Goal: Information Seeking & Learning: Understand process/instructions

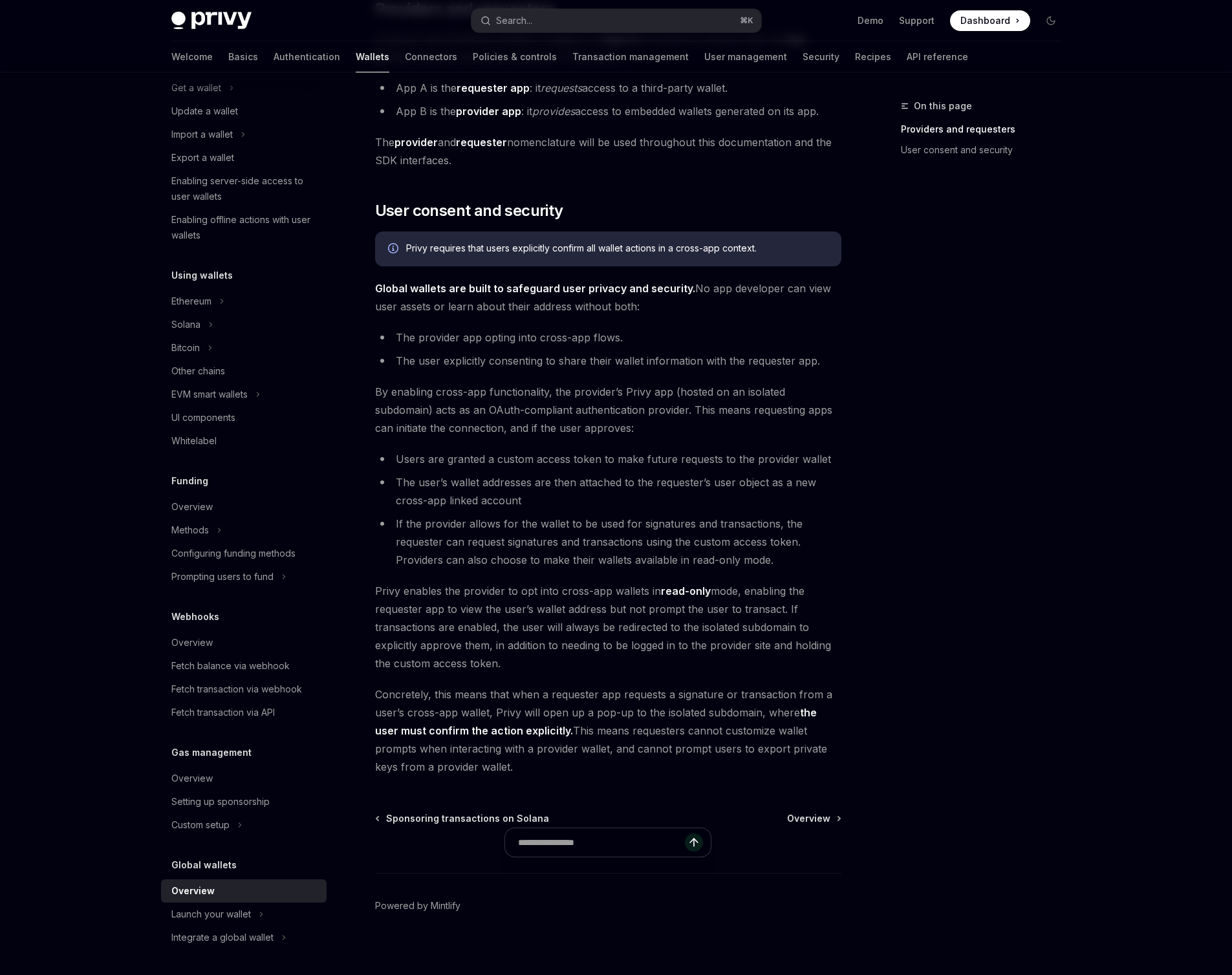
scroll to position [680, 0]
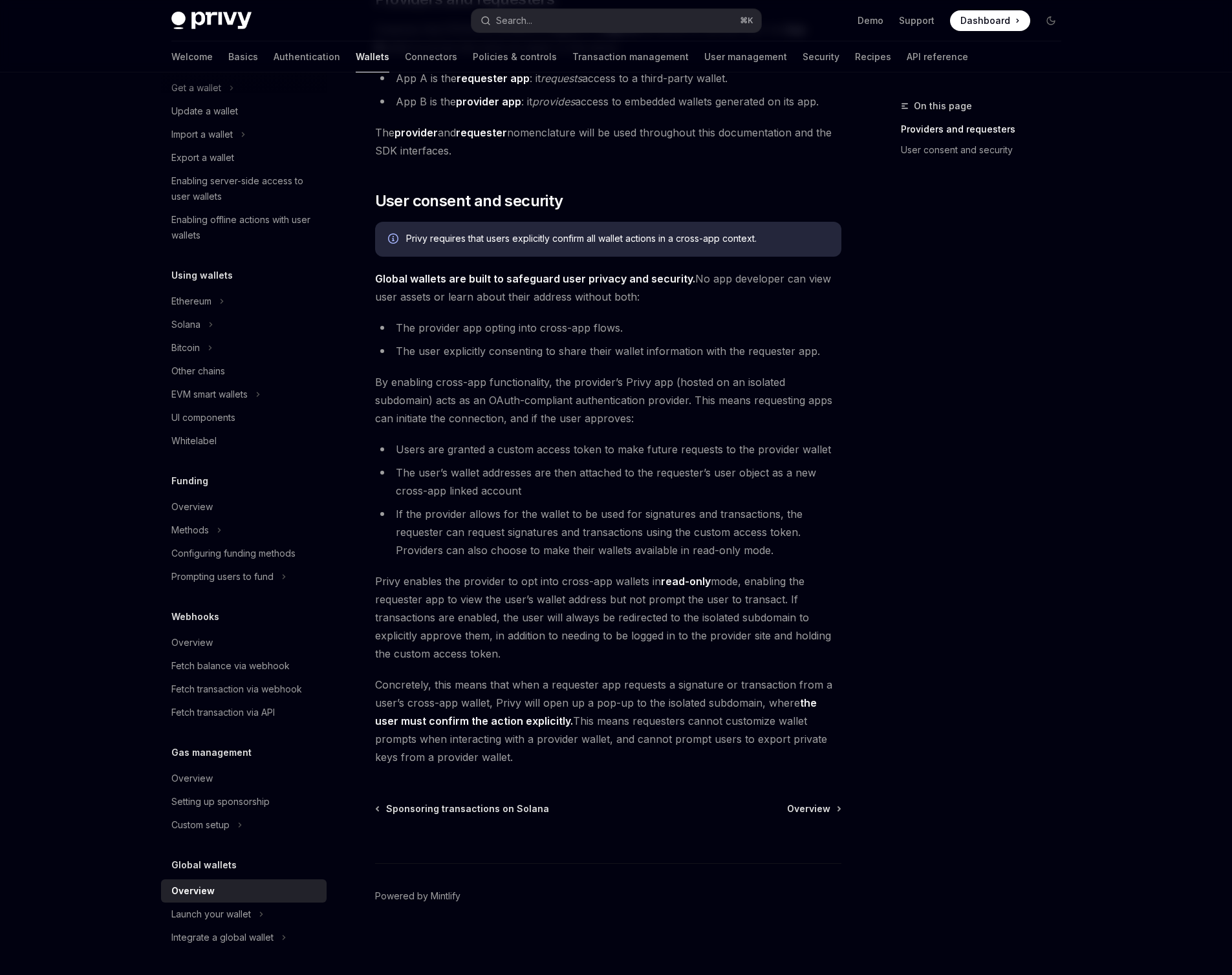
click at [226, 868] on h5 "Global wallets" at bounding box center [204, 864] width 65 height 16
click at [222, 863] on h5 "Global wallets" at bounding box center [204, 864] width 65 height 16
click at [255, 919] on div "Launch your wallet" at bounding box center [243, 914] width 166 height 23
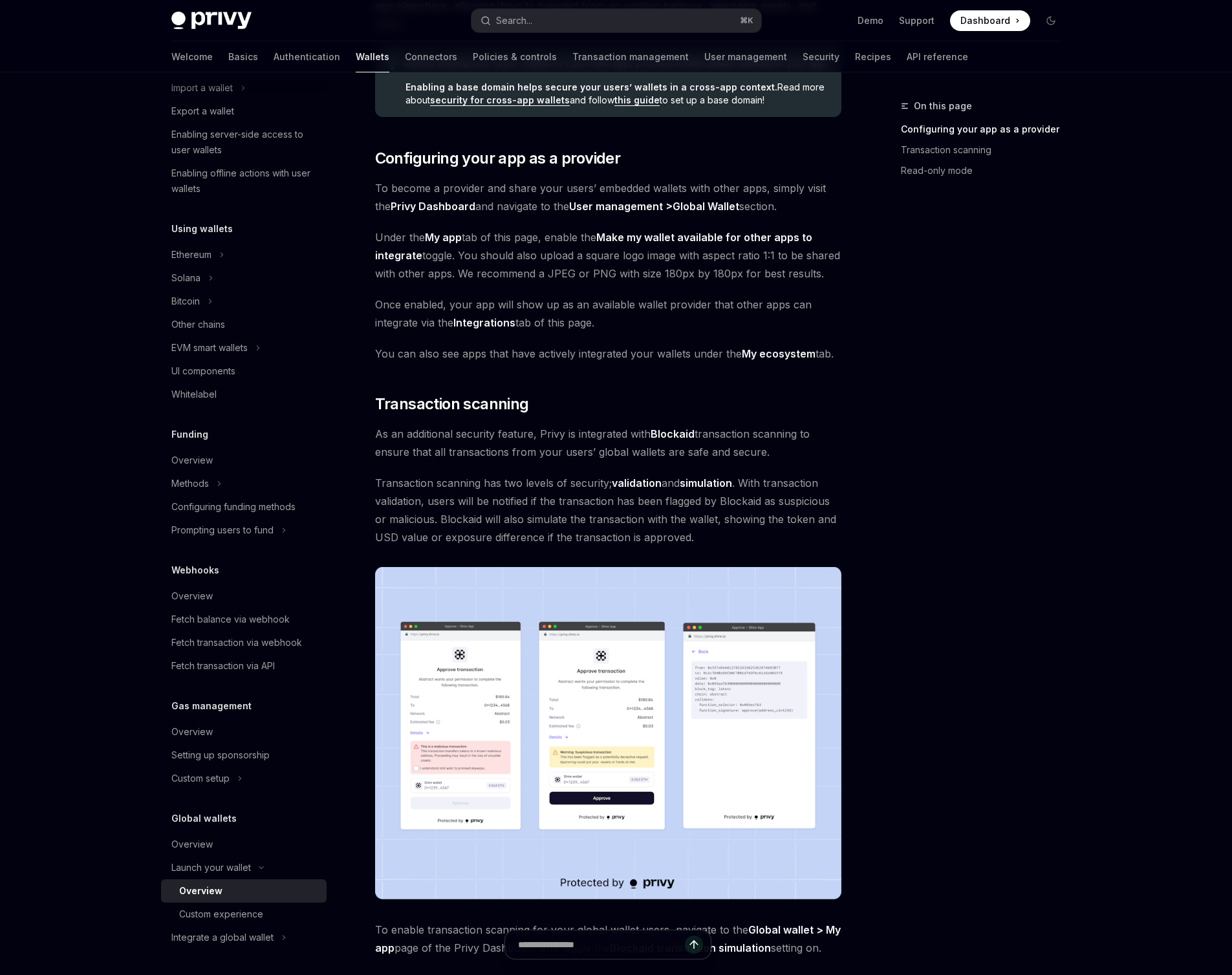
scroll to position [211, 0]
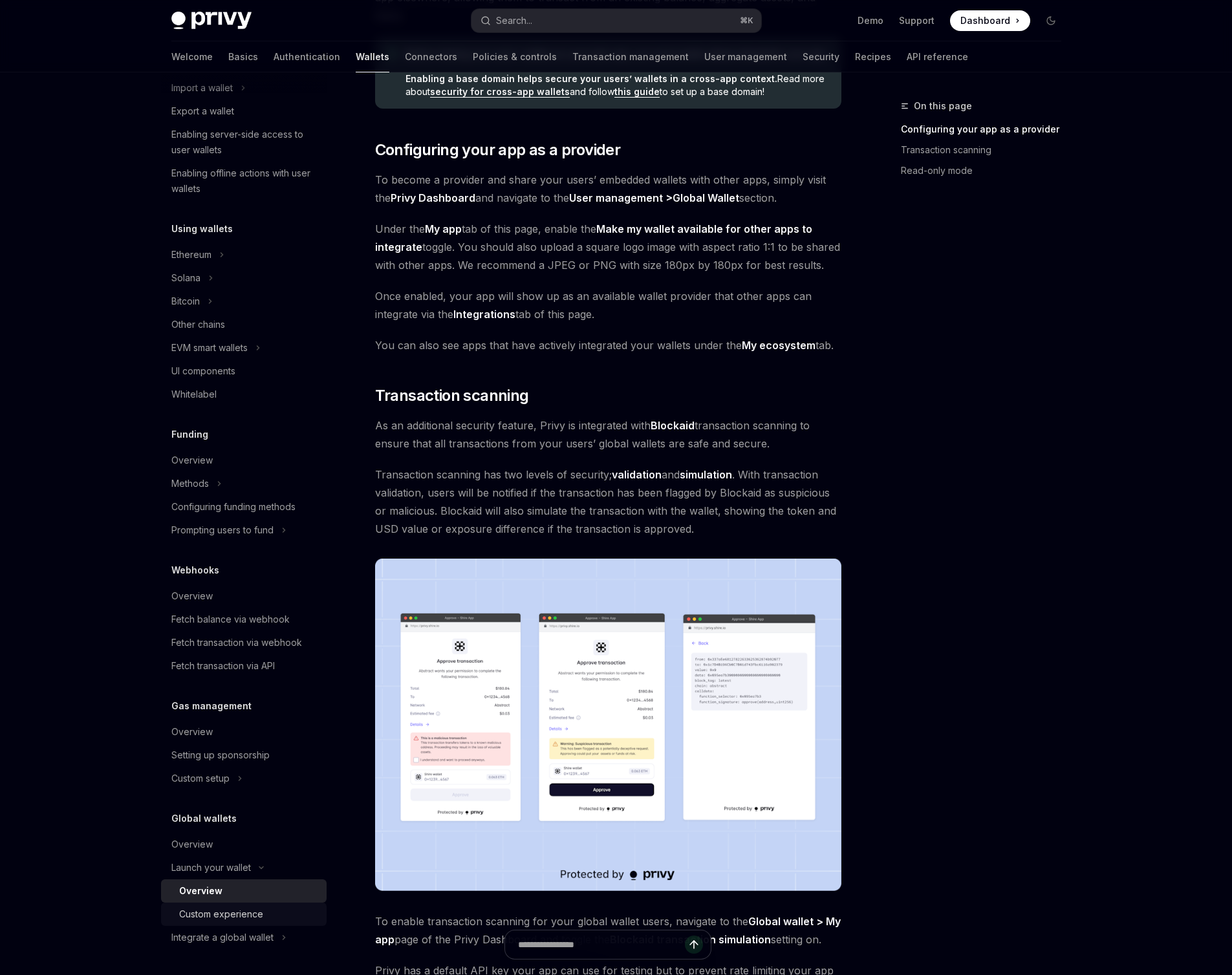
click at [249, 913] on div "Custom experience" at bounding box center [221, 913] width 84 height 16
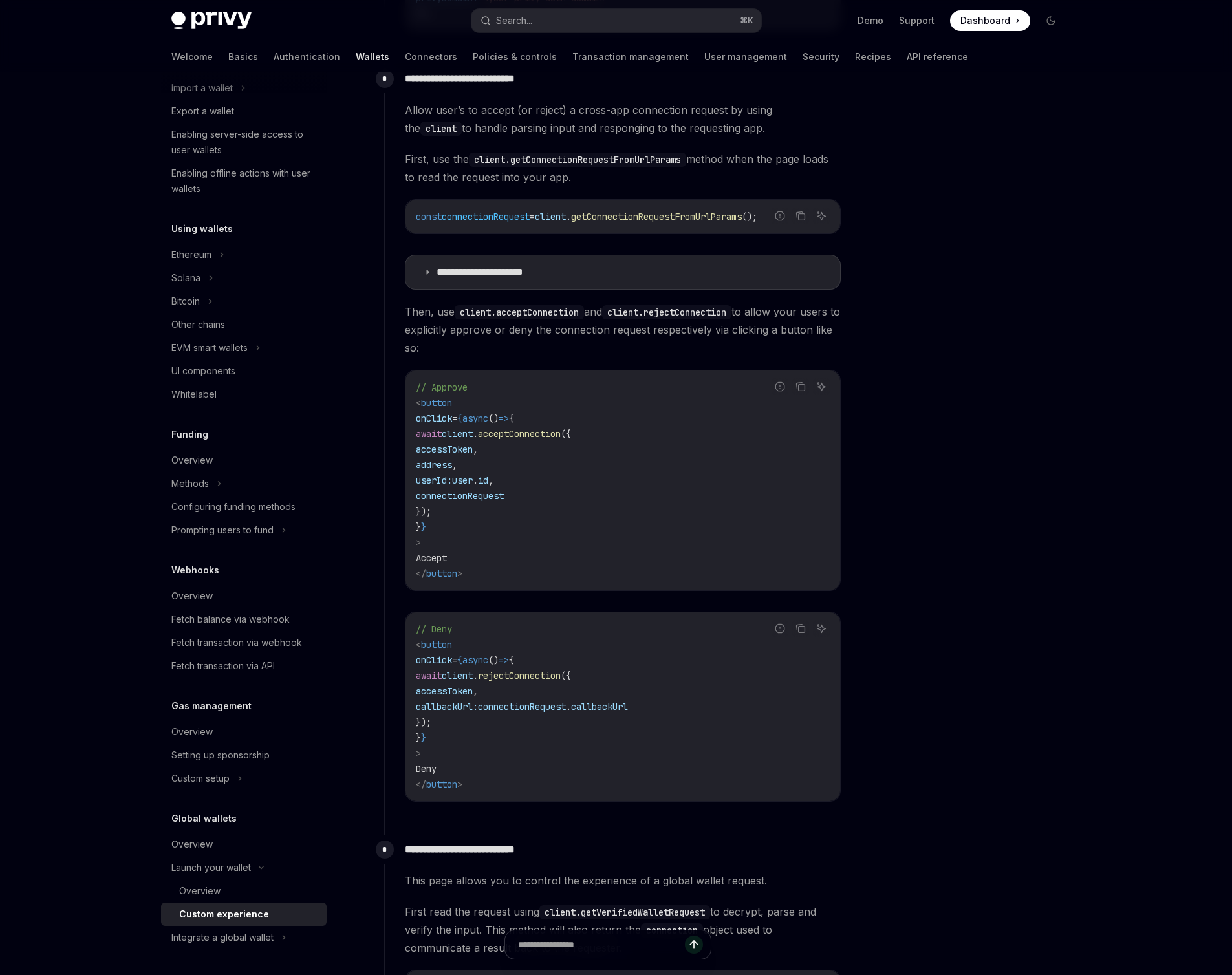
scroll to position [1051, 0]
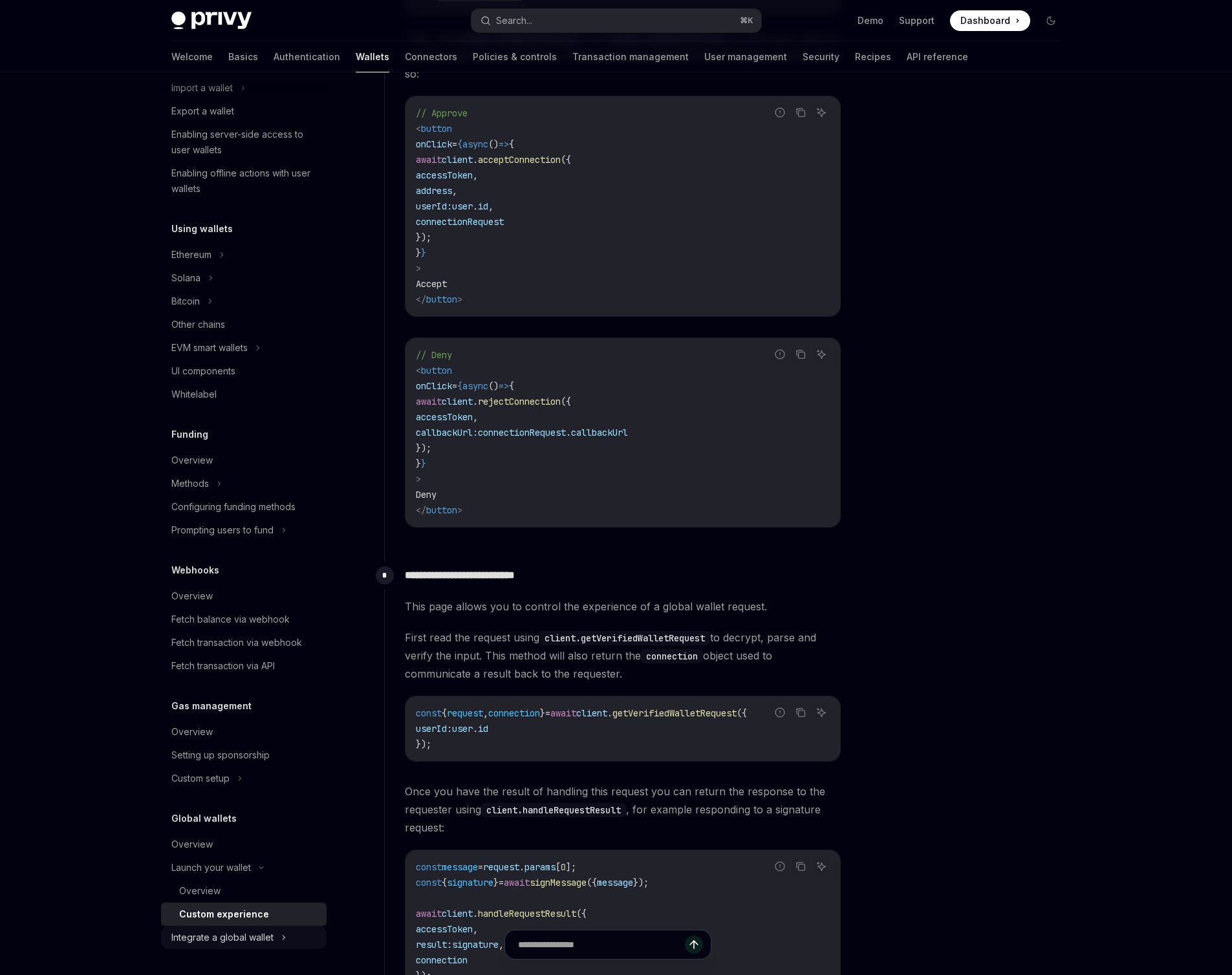
click at [234, 938] on div "Integrate a global wallet" at bounding box center [222, 937] width 102 height 16
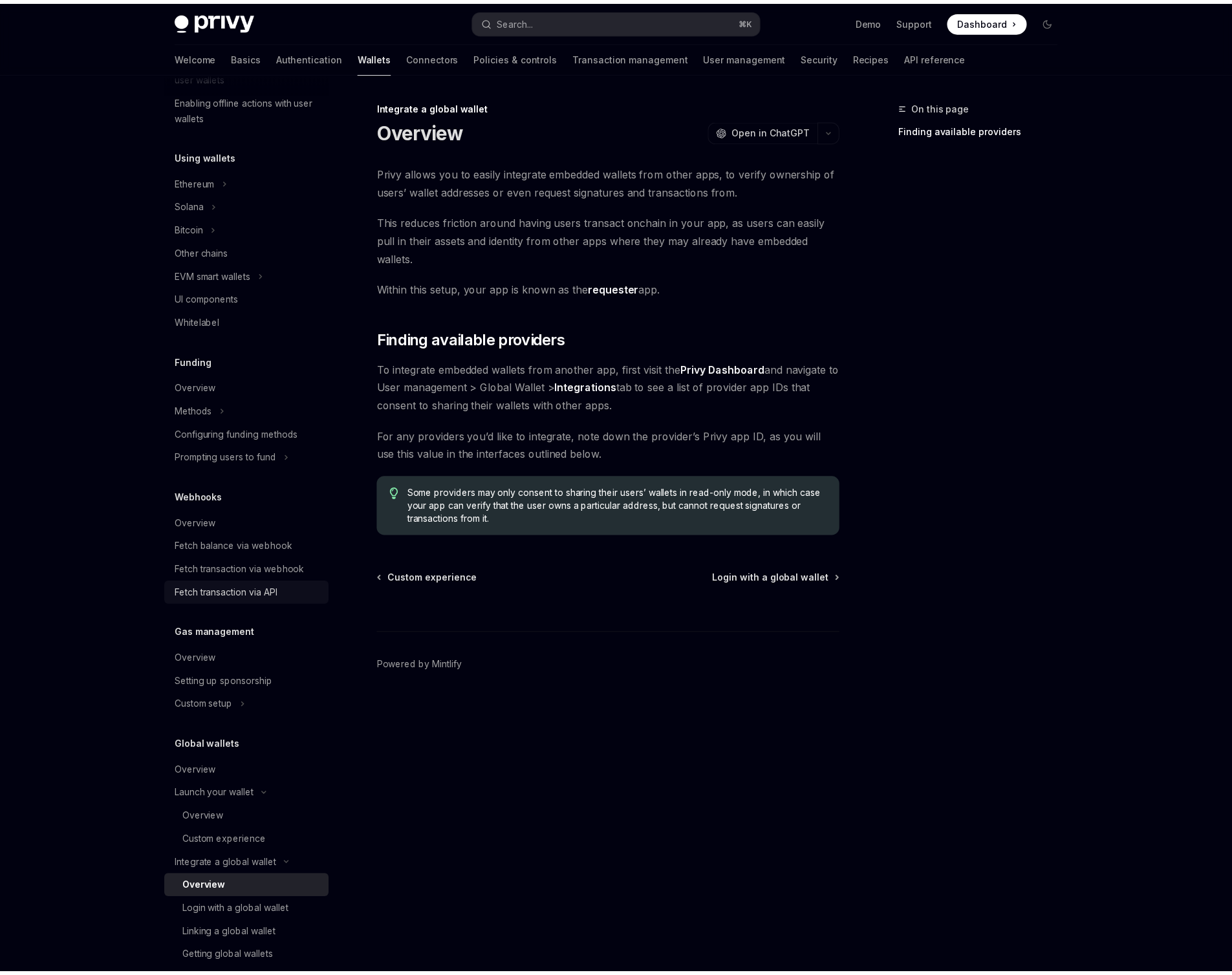
scroll to position [346, 0]
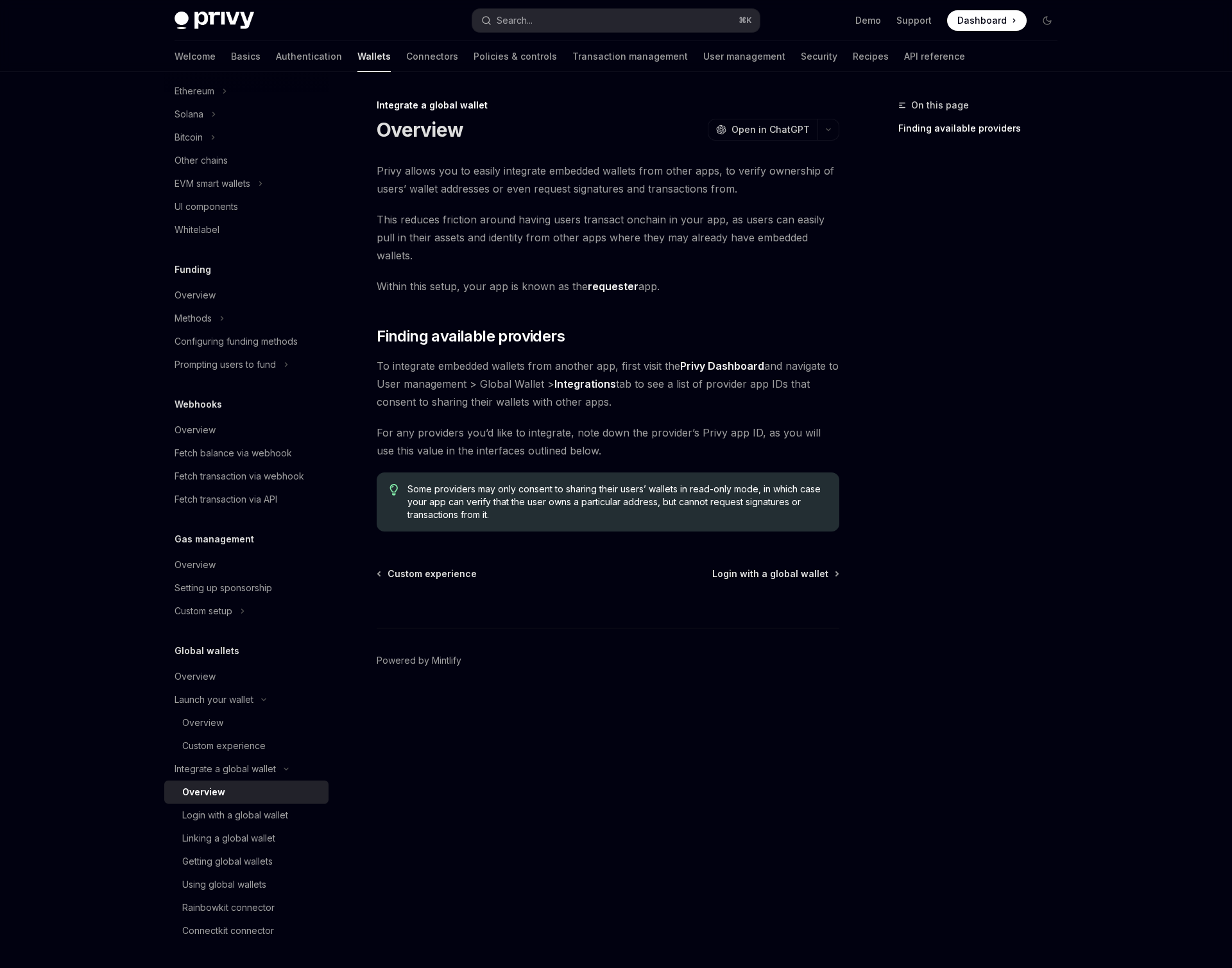
click at [559, 423] on span "For any providers you’d like to integrate, note down the provider’s Privy app I…" at bounding box center [608, 441] width 463 height 36
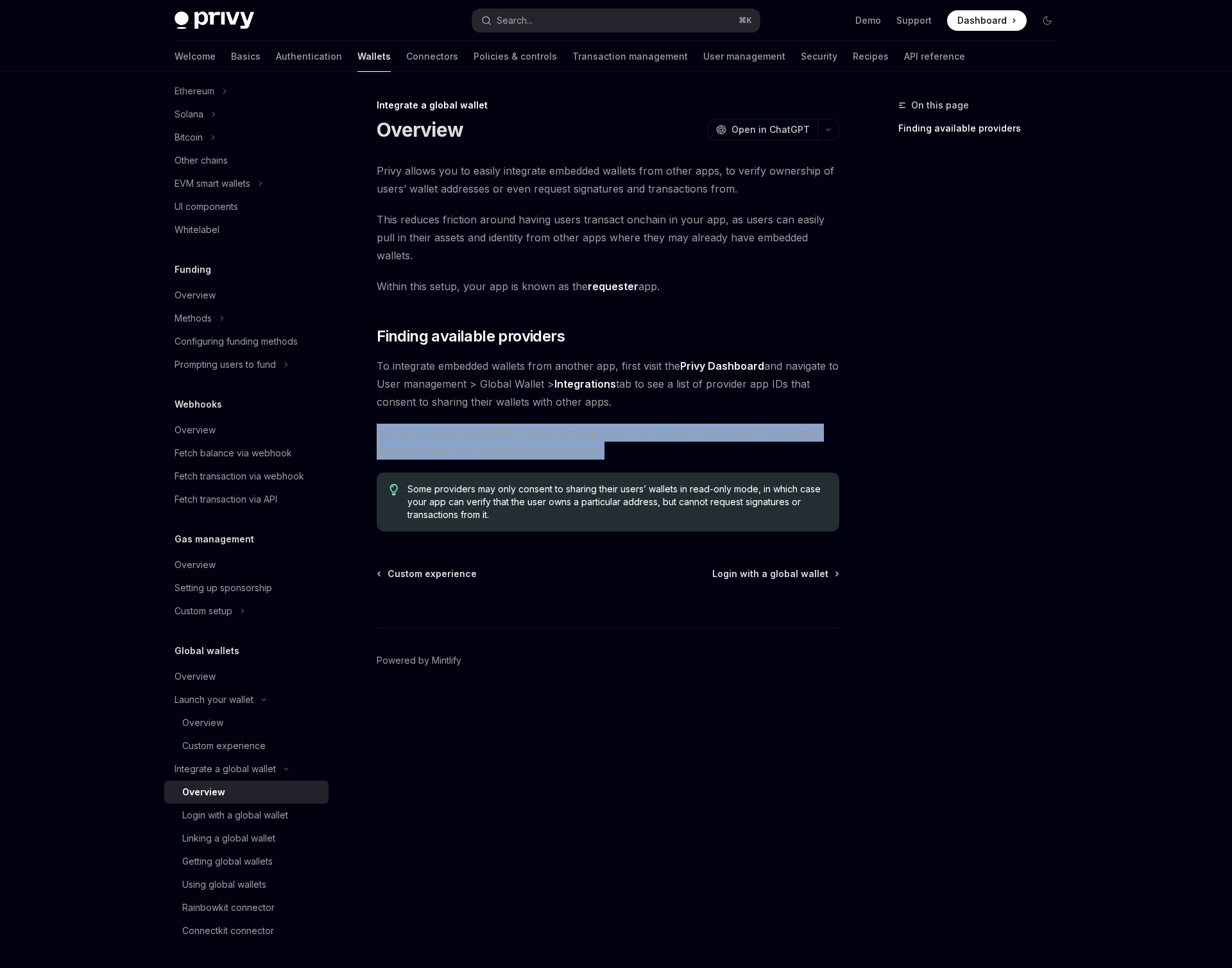
click at [559, 423] on span "For any providers you’d like to integrate, note down the provider’s Privy app I…" at bounding box center [608, 441] width 463 height 36
click at [616, 423] on span "For any providers you’d like to integrate, note down the provider’s Privy app I…" at bounding box center [608, 441] width 463 height 36
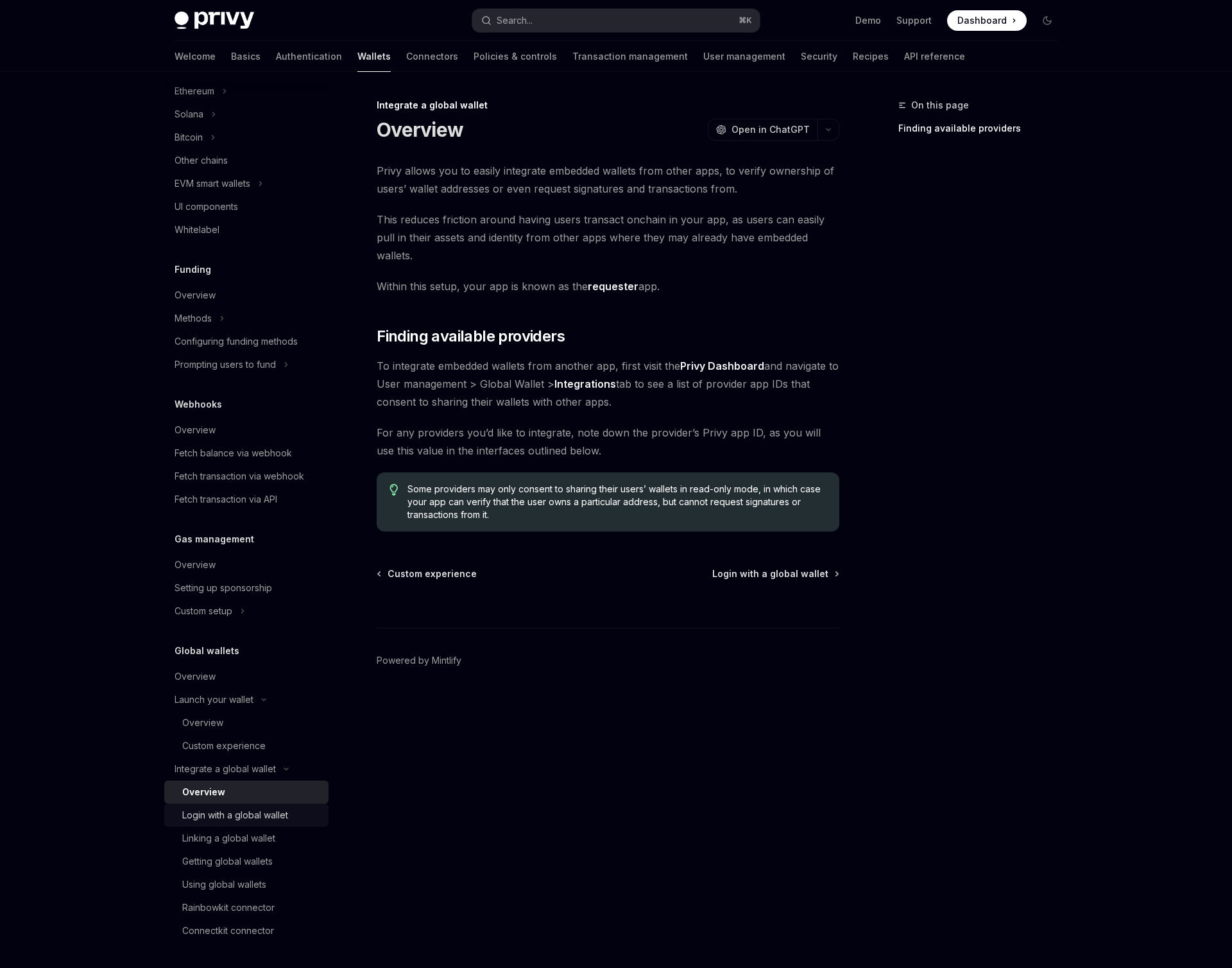
click at [293, 819] on div "Login with a global wallet" at bounding box center [251, 815] width 139 height 16
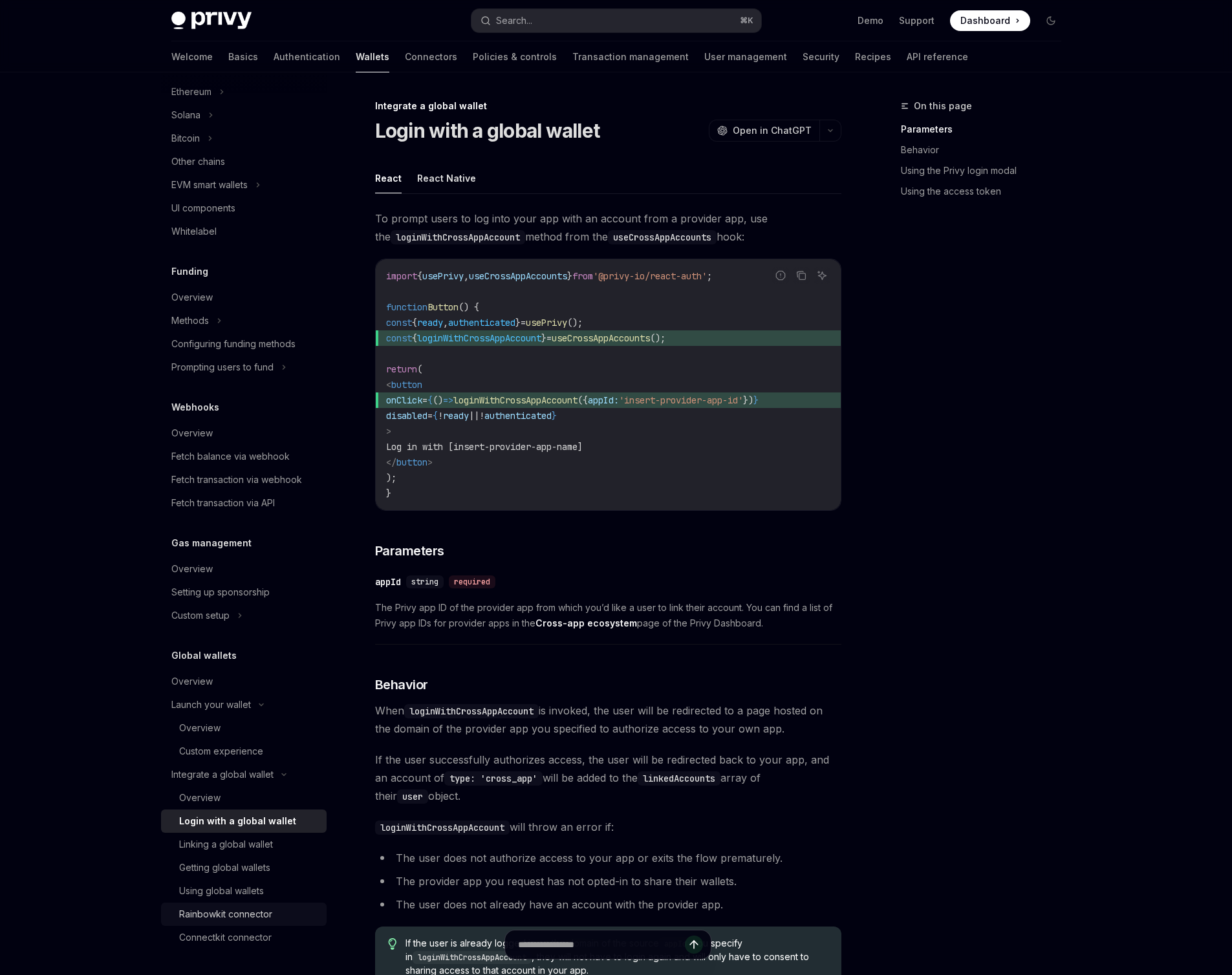
scroll to position [51, 0]
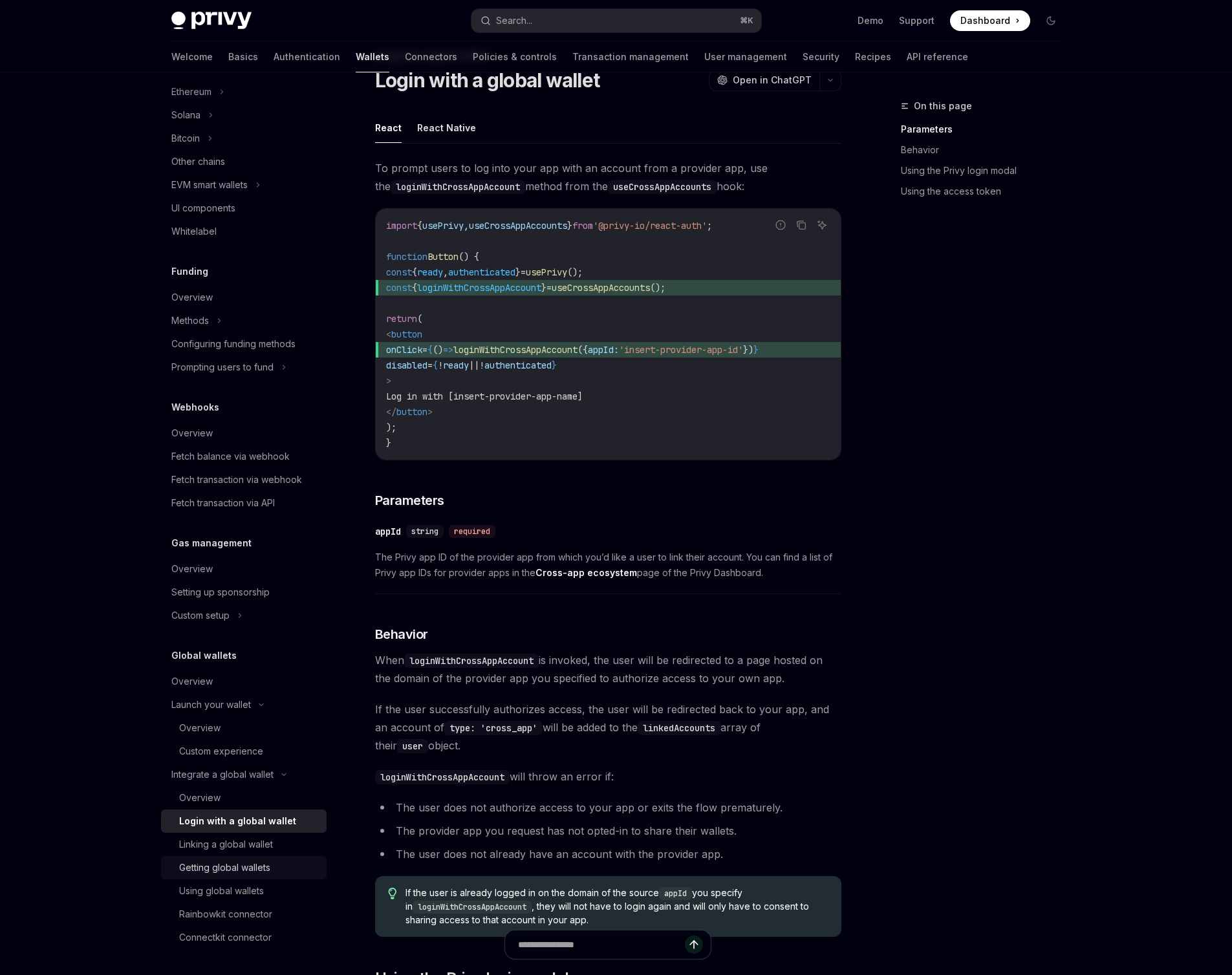
click at [267, 874] on div "Getting global wallets" at bounding box center [224, 868] width 91 height 16
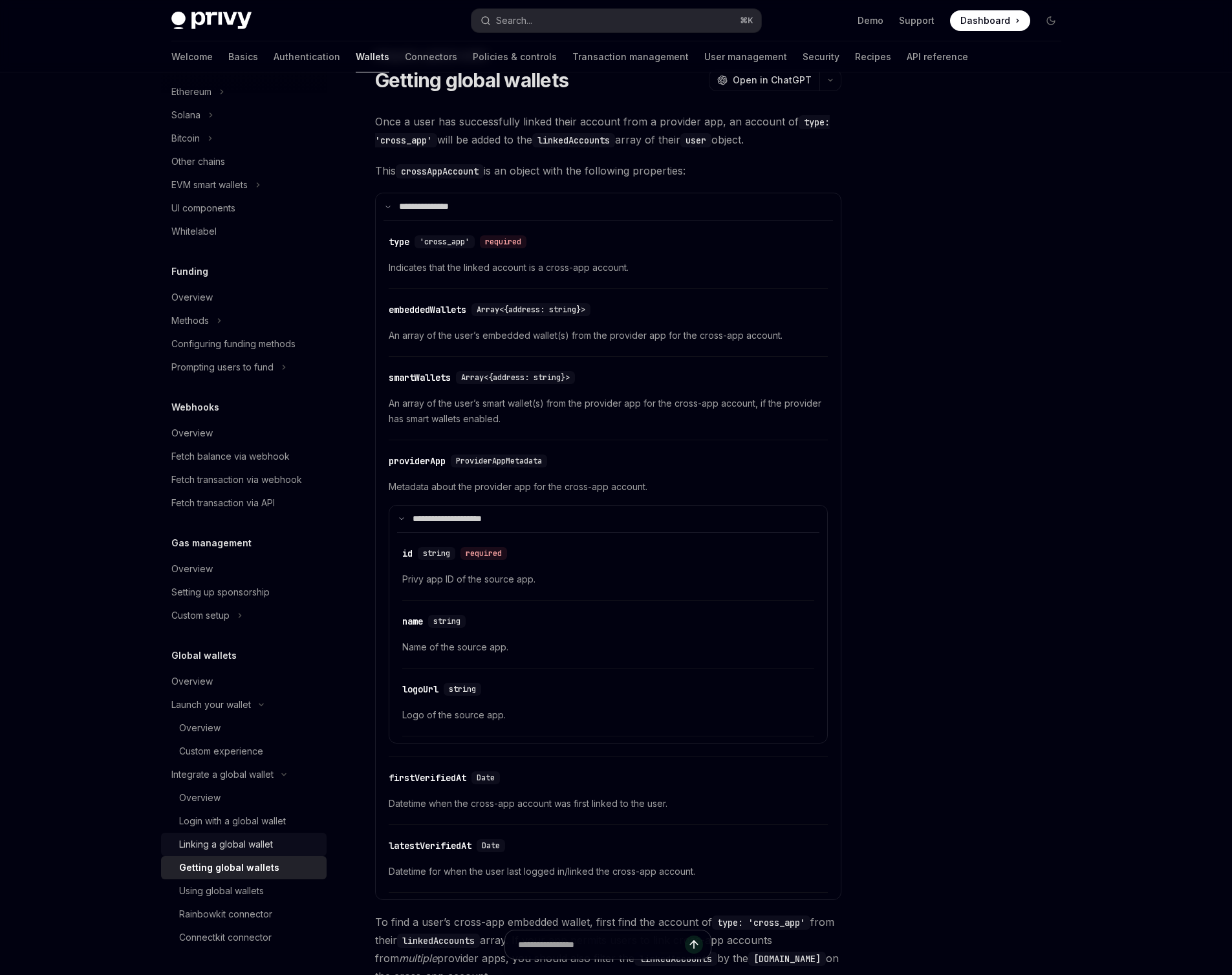
click at [278, 847] on div "Linking a global wallet" at bounding box center [249, 844] width 140 height 16
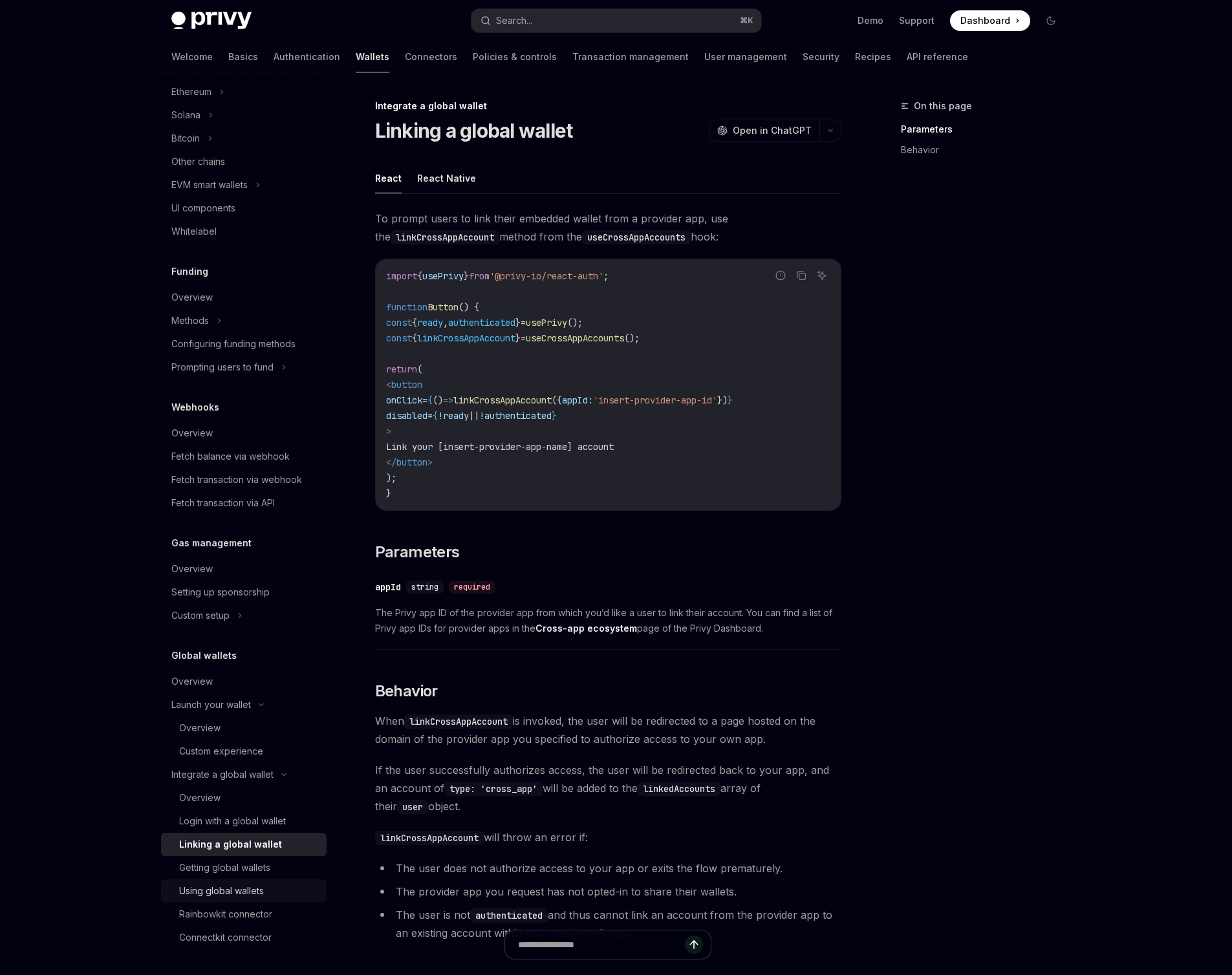
click at [252, 892] on div "Using global wallets" at bounding box center [222, 891] width 85 height 16
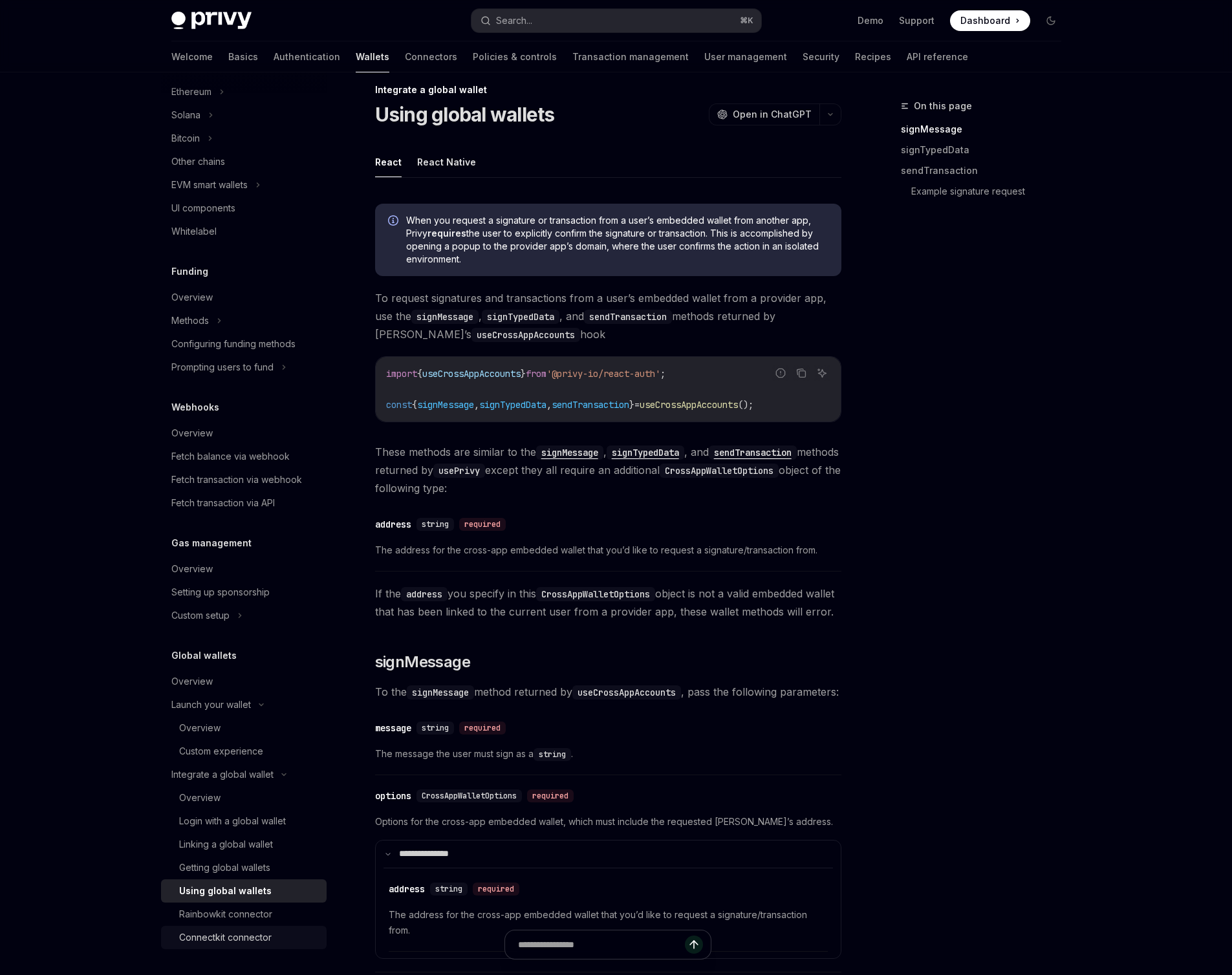
scroll to position [25, 0]
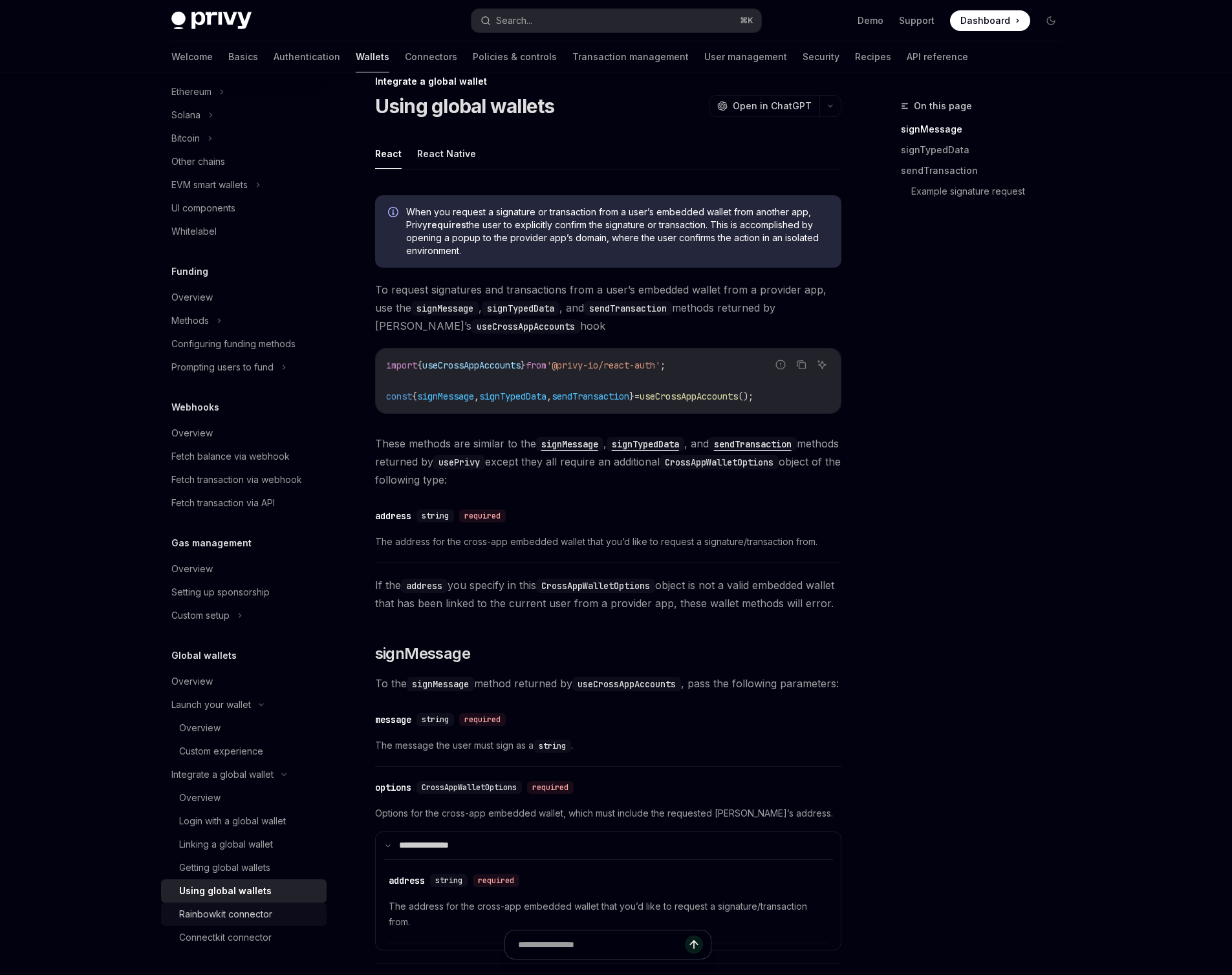
click at [242, 921] on div "Rainbowkit connector" at bounding box center [226, 913] width 93 height 16
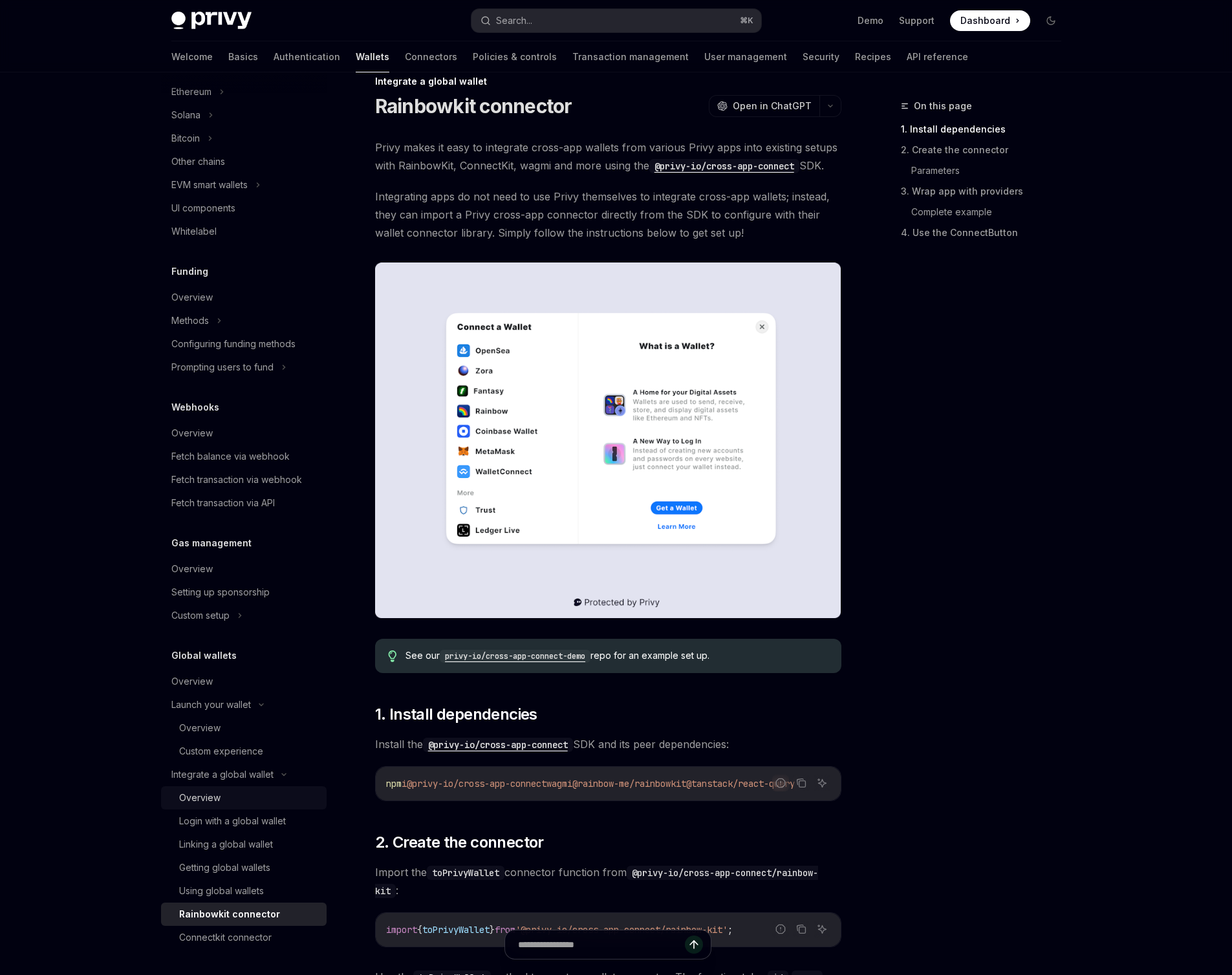
click at [247, 796] on div "Overview" at bounding box center [249, 798] width 140 height 16
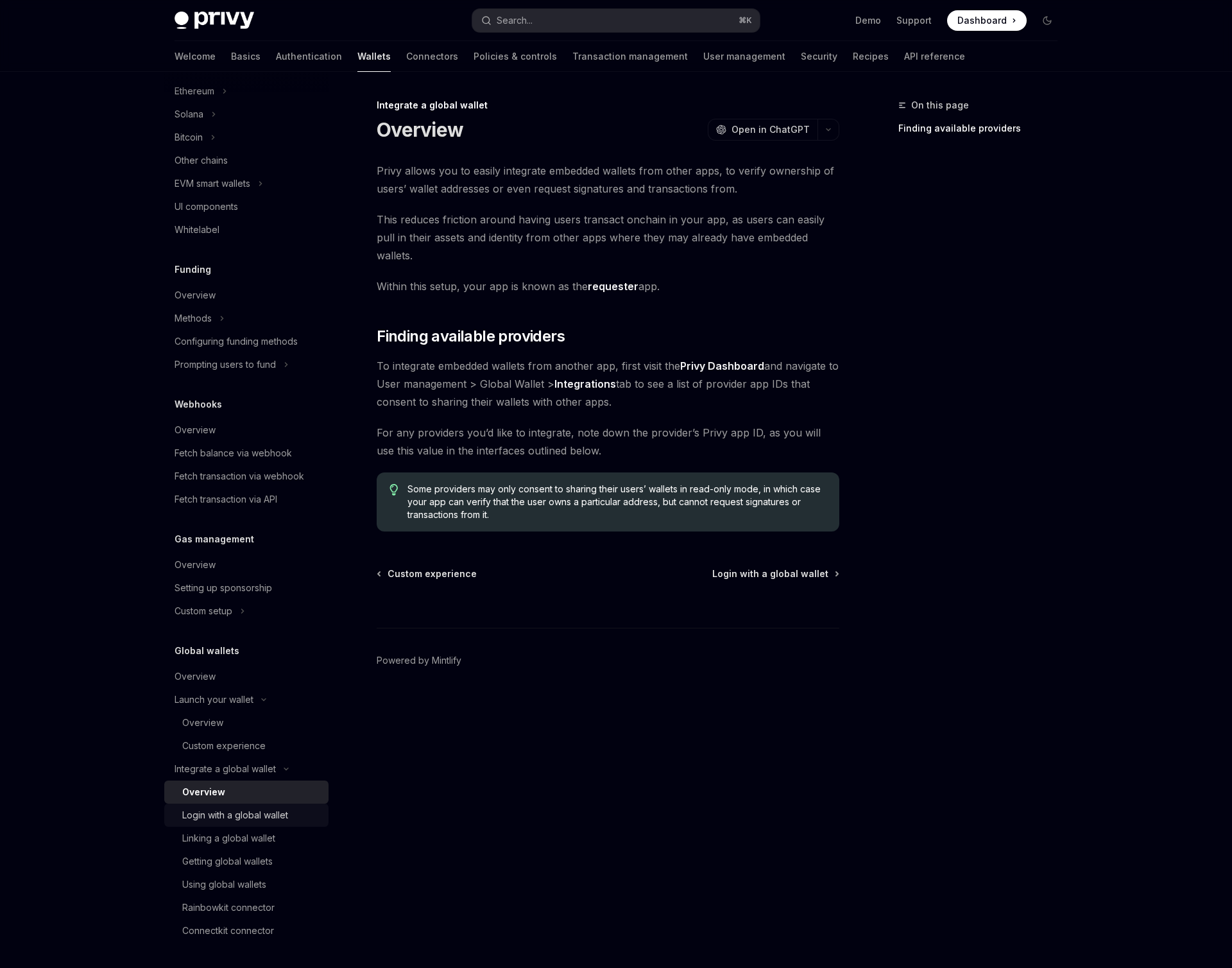
click at [242, 819] on div "Login with a global wallet" at bounding box center [235, 815] width 106 height 16
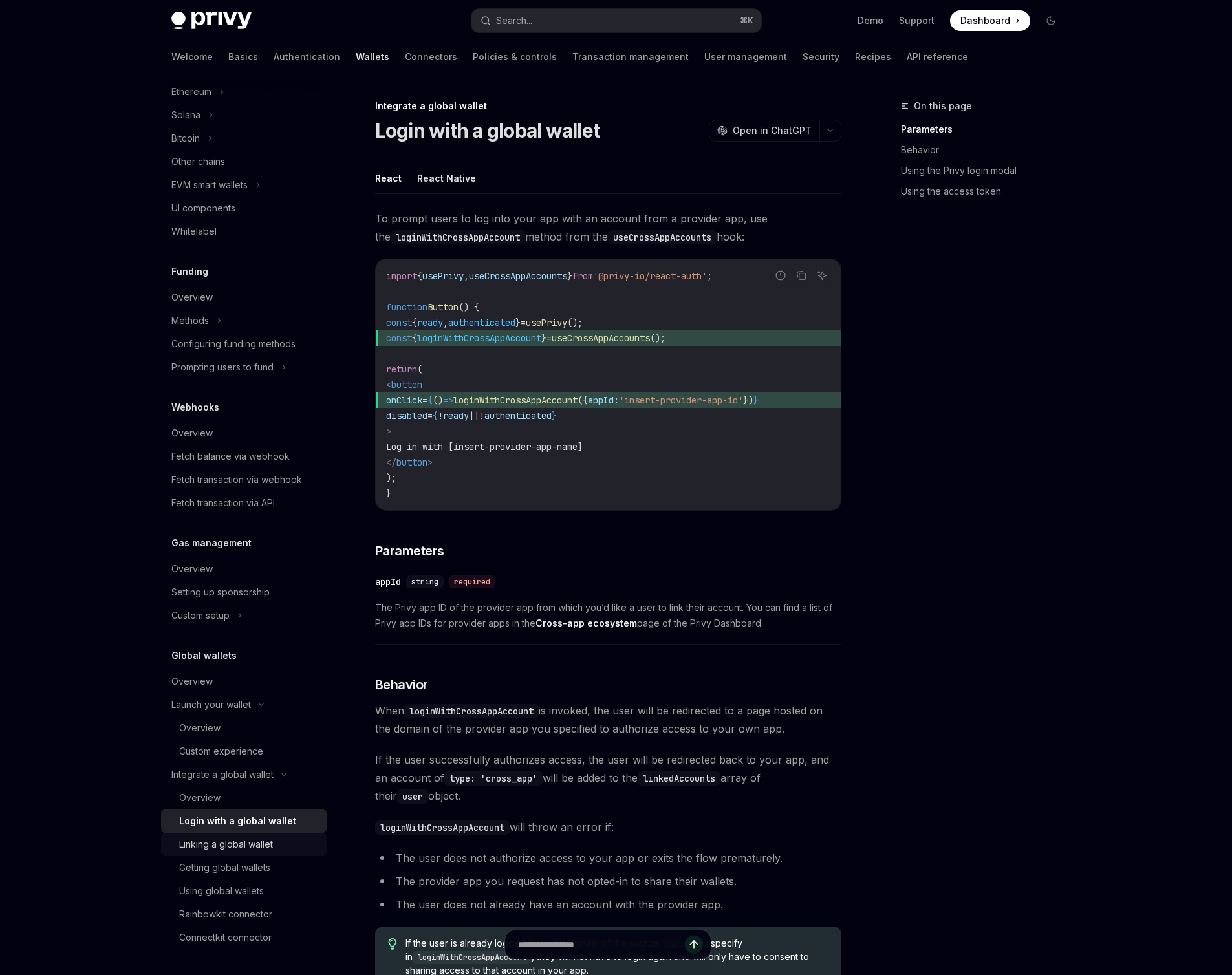
click at [241, 839] on div "Linking a global wallet" at bounding box center [226, 844] width 94 height 16
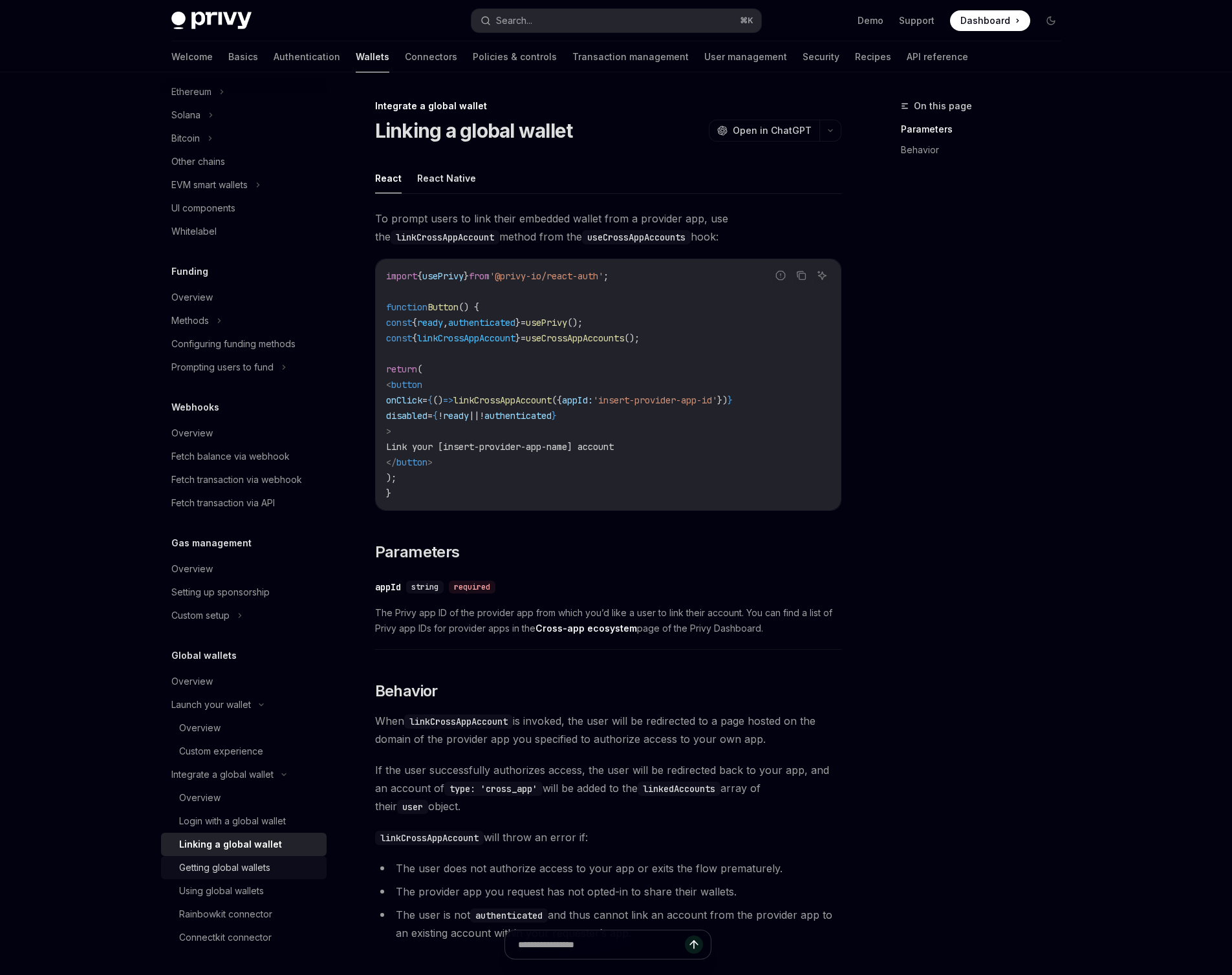
click at [233, 863] on div "Getting global wallets" at bounding box center [224, 868] width 91 height 16
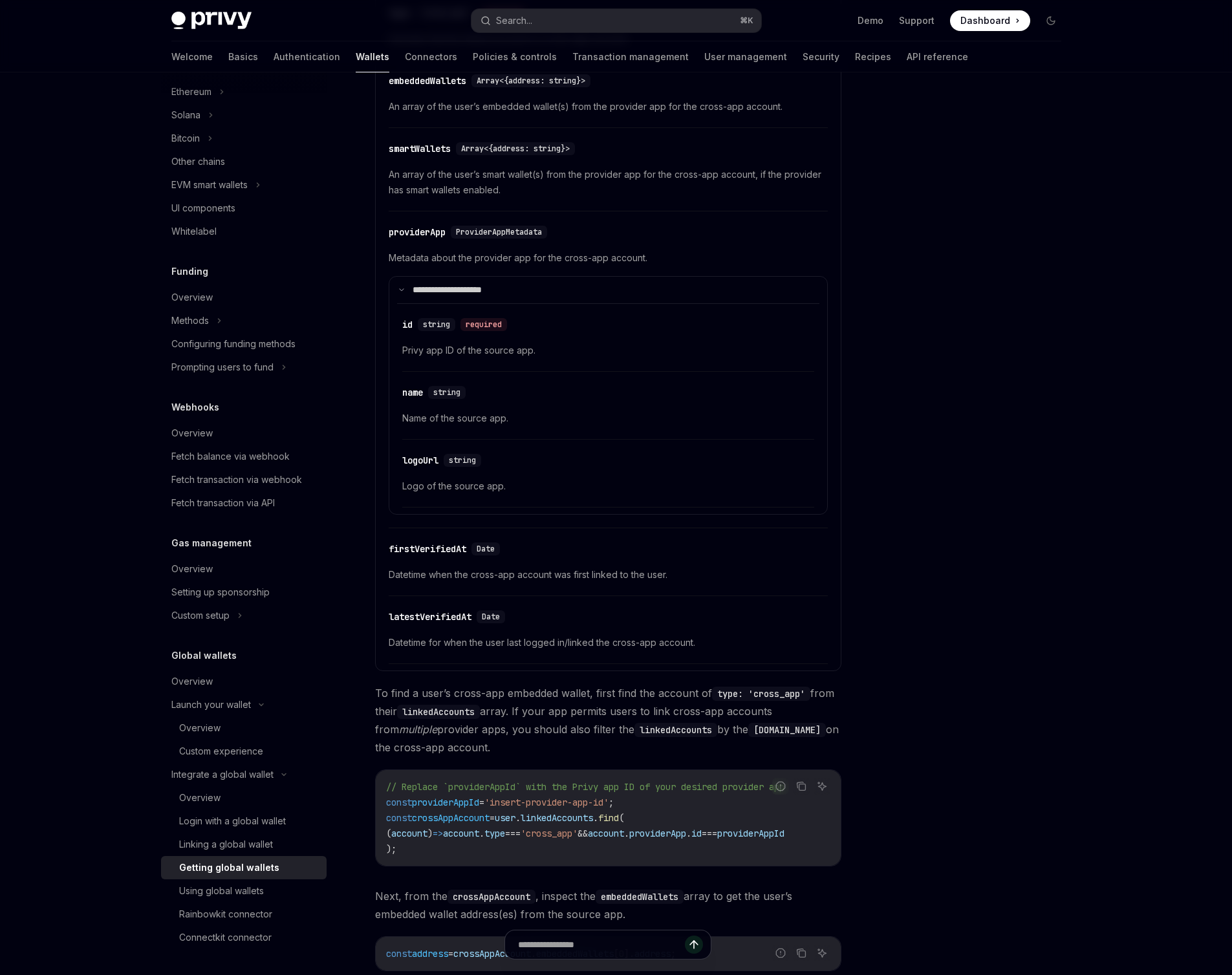
scroll to position [513, 0]
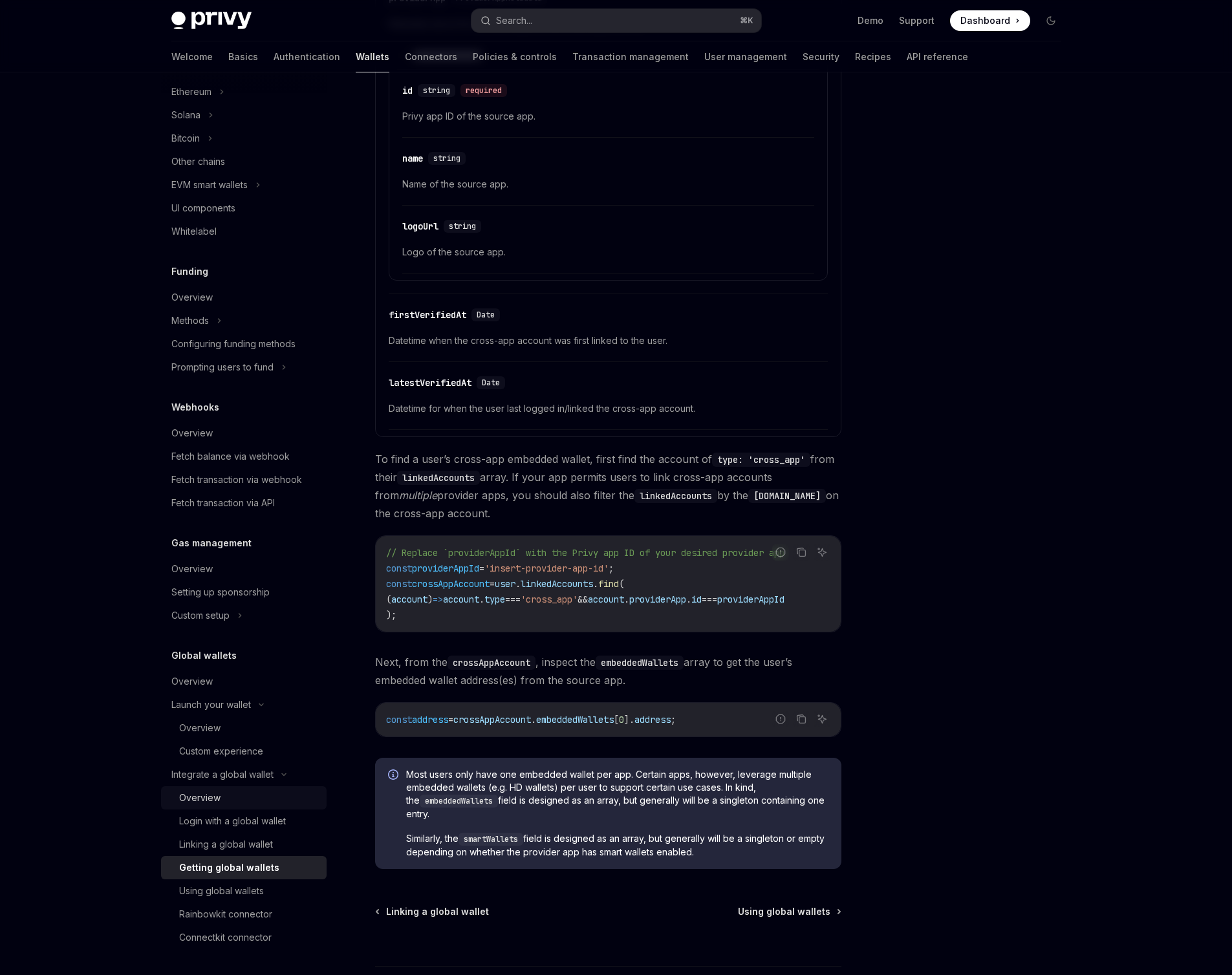
click at [265, 792] on div "Overview" at bounding box center [249, 798] width 140 height 16
type textarea "*"
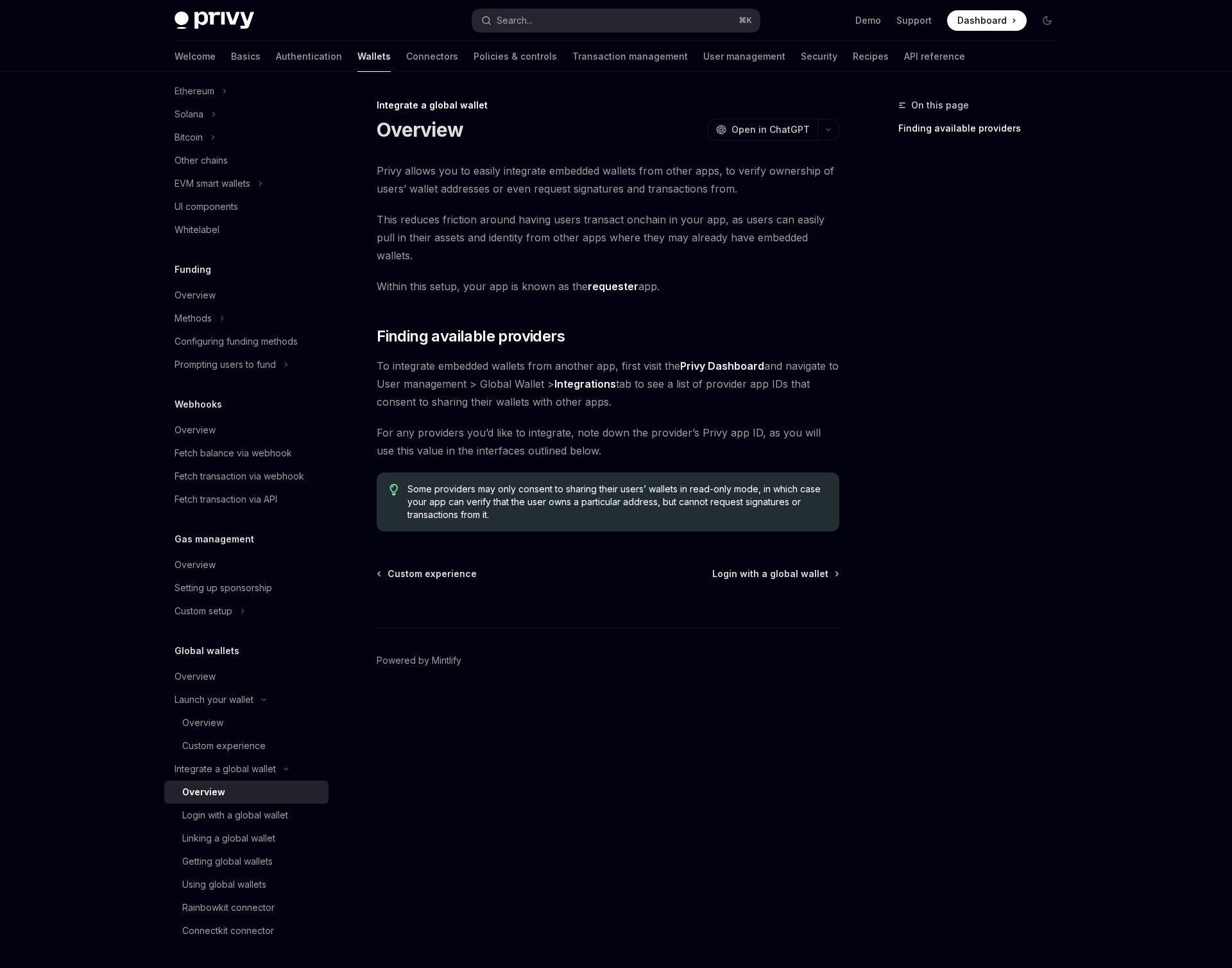
click at [802, 777] on div "Integrate a global wallet Overview OpenAI Open in ChatGPT OpenAI Open in ChatGP…" at bounding box center [487, 532] width 708 height 870
